Goal: Navigation & Orientation: Find specific page/section

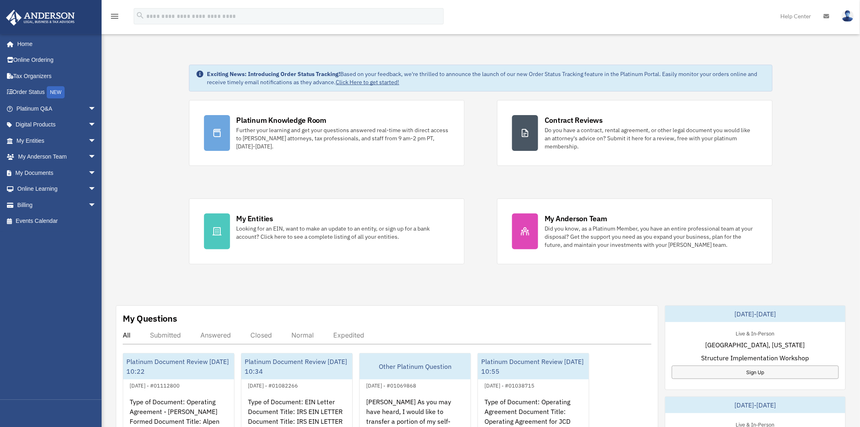
drag, startPoint x: 155, startPoint y: 194, endPoint x: 155, endPoint y: 219, distance: 24.8
click at [155, 194] on div "Exciting News: Introducing Order Status Tracking! Based on your feedback, we're…" at bounding box center [480, 409] width 770 height 730
click at [88, 173] on span "arrow_drop_down" at bounding box center [96, 173] width 16 height 17
drag, startPoint x: 82, startPoint y: 253, endPoint x: 72, endPoint y: 247, distance: 12.2
click at [88, 253] on span "arrow_drop_down" at bounding box center [96, 253] width 16 height 17
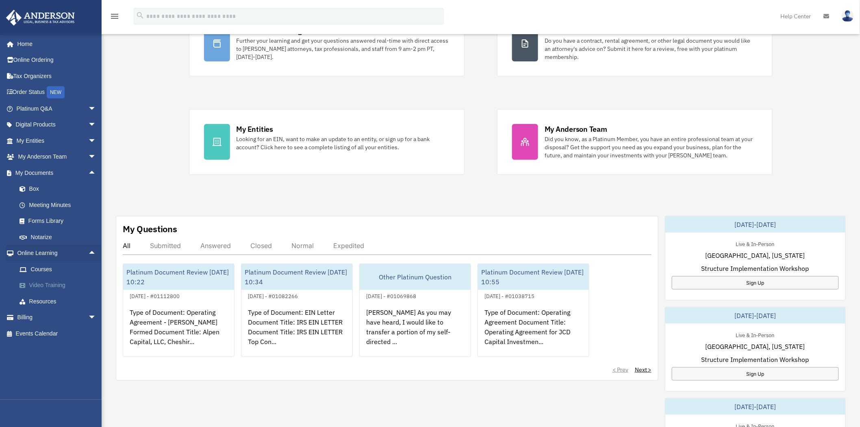
scroll to position [90, 0]
click at [46, 271] on link "Courses" at bounding box center [59, 269] width 97 height 16
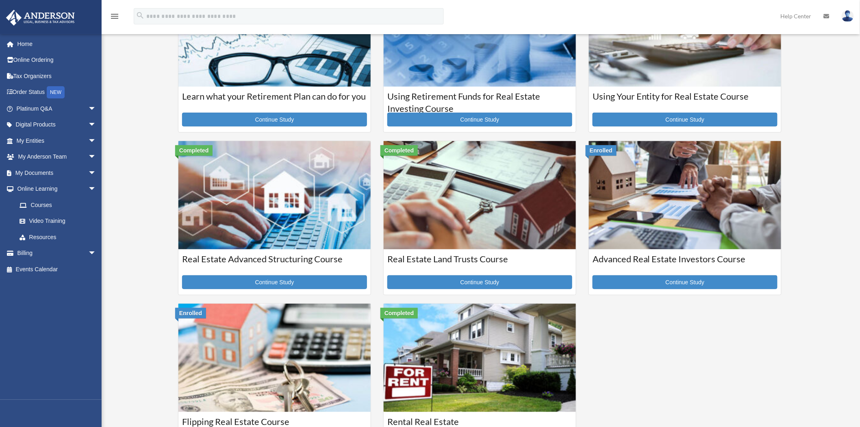
scroll to position [90, 0]
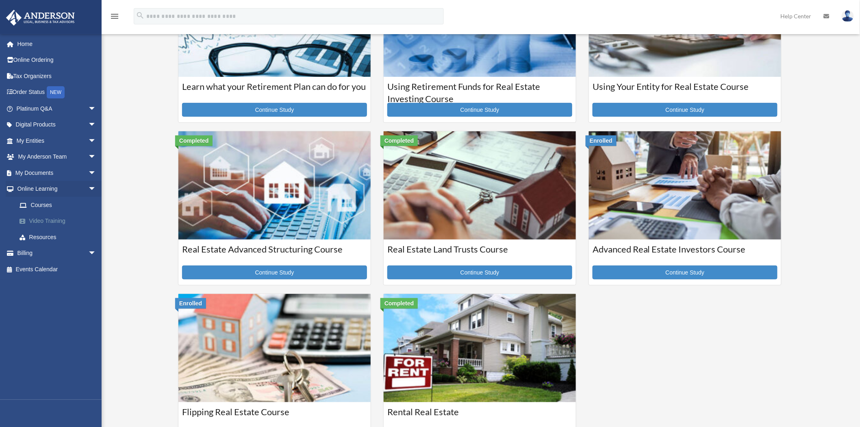
click at [53, 218] on link "Video Training" at bounding box center [59, 221] width 97 height 16
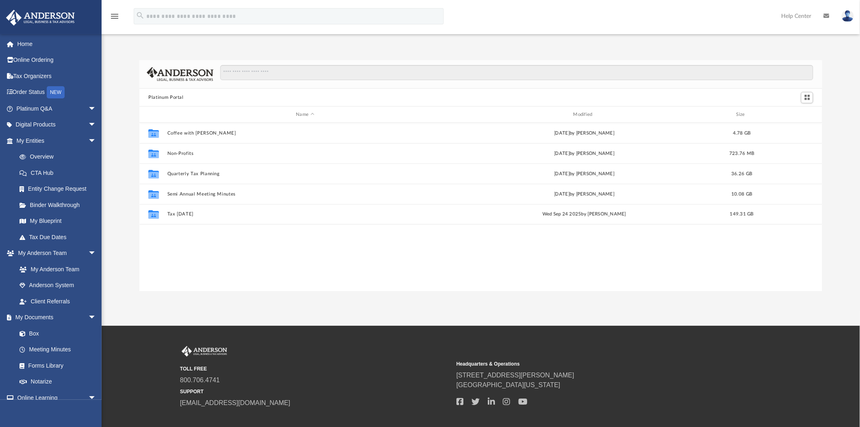
scroll to position [177, 676]
click at [202, 249] on div "Collaborated Folder Coffee with Carl Wed Aug 16 2023 by Matthew Moore 4.78 GB C…" at bounding box center [480, 207] width 683 height 168
click at [266, 301] on div "App bob.apples@andersonadvisors.com Sign Out bob.apples@andersonadvisors.com Ho…" at bounding box center [430, 162] width 860 height 325
click at [77, 111] on link "Platinum Q&A arrow_drop_down" at bounding box center [57, 108] width 103 height 16
click at [88, 108] on span "arrow_drop_down" at bounding box center [96, 108] width 16 height 17
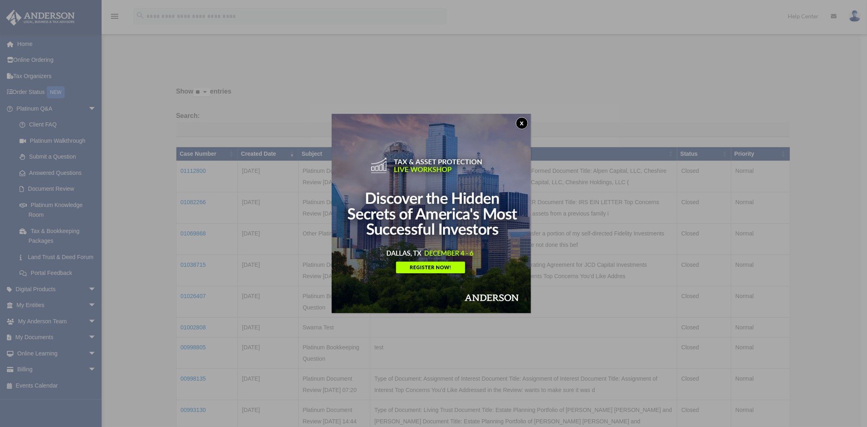
click at [521, 121] on button "x" at bounding box center [522, 123] width 12 height 12
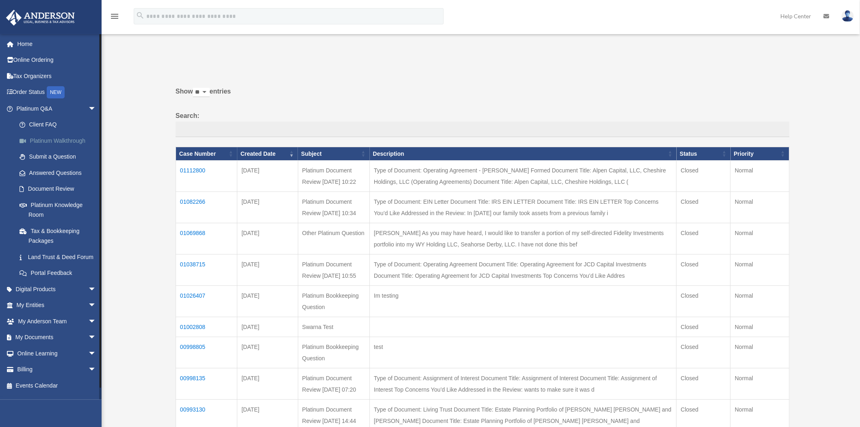
click at [50, 138] on link "Platinum Walkthrough" at bounding box center [59, 140] width 97 height 16
